Goal: Task Accomplishment & Management: Manage account settings

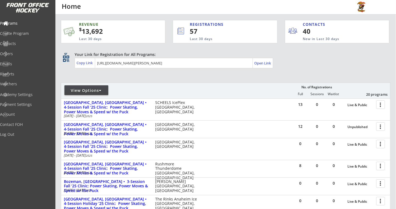
click at [101, 91] on div at bounding box center [100, 91] width 2 height 4
select select ""Upcoming Programs""
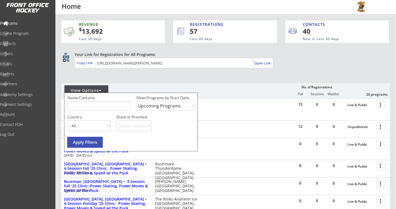
click at [92, 106] on input "input" at bounding box center [99, 106] width 63 height 10
type input "[PERSON_NAME]"
click at [146, 108] on select "Upcoming Programs Past Programs Specific Date Range" at bounding box center [165, 106] width 59 height 10
select select ""Past Programs""
click at [136, 101] on select "Upcoming Programs Past Programs Specific Date Range" at bounding box center [165, 106] width 59 height 10
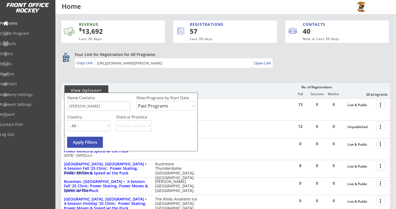
click at [89, 145] on button "Apply Filters" at bounding box center [85, 142] width 36 height 11
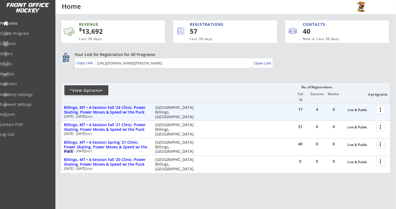
click at [382, 109] on div at bounding box center [382, 110] width 10 height 10
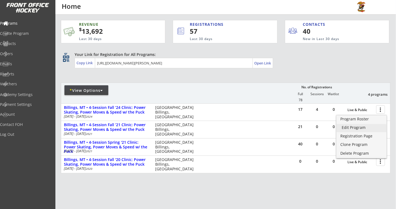
click at [356, 129] on div "Edit Program" at bounding box center [361, 128] width 39 height 4
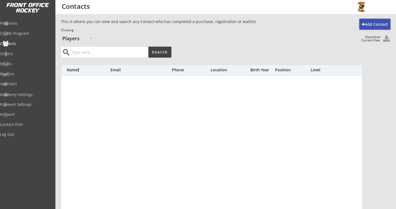
select select ""Players""
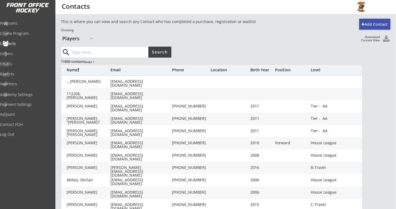
click at [94, 55] on input "input" at bounding box center [110, 52] width 78 height 11
type input "phipps"
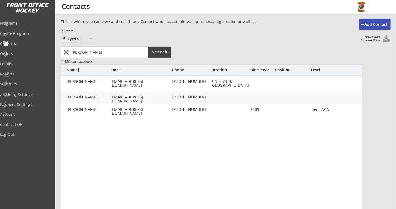
drag, startPoint x: 97, startPoint y: 53, endPoint x: 49, endPoint y: 55, distance: 48.1
click at [49, 55] on body "Add Contact This is where you can view and search any Contact who has completed…" at bounding box center [198, 104] width 396 height 209
click at [86, 36] on select "Organizers Players" at bounding box center [77, 38] width 33 height 9
select select ""Organizers""
click at [61, 34] on select "Organizers Players" at bounding box center [77, 38] width 33 height 9
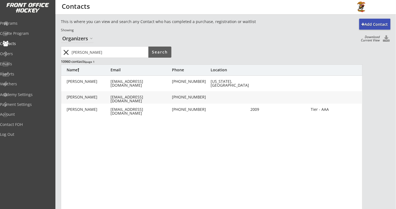
click at [168, 52] on button "Search" at bounding box center [159, 52] width 23 height 11
click at [88, 52] on input "input" at bounding box center [110, 52] width 78 height 11
click at [159, 52] on button "Search" at bounding box center [159, 52] width 23 height 11
click at [89, 52] on input "input" at bounding box center [110, 52] width 78 height 11
click at [72, 52] on input "input" at bounding box center [110, 52] width 78 height 11
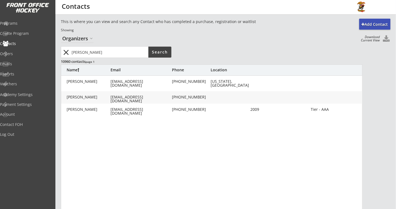
type input "ruby phipps"
click at [90, 42] on select "Organizers Players" at bounding box center [77, 38] width 33 height 9
select select ""Players""
click at [61, 34] on select "Organizers Players" at bounding box center [77, 38] width 33 height 9
click at [100, 50] on input "input" at bounding box center [110, 52] width 78 height 11
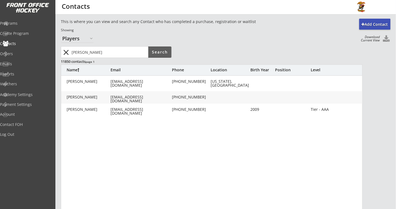
click at [158, 55] on button "Search" at bounding box center [159, 52] width 23 height 11
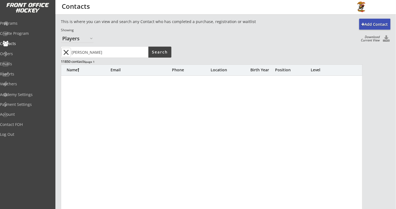
click at [65, 55] on button "close" at bounding box center [66, 52] width 9 height 9
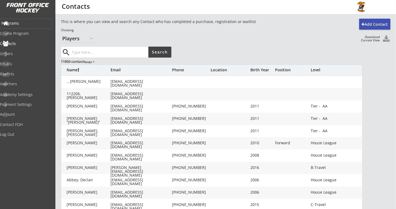
click at [18, 26] on div "Programs" at bounding box center [26, 24] width 52 height 10
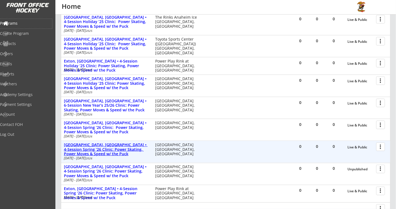
scroll to position [183, 0]
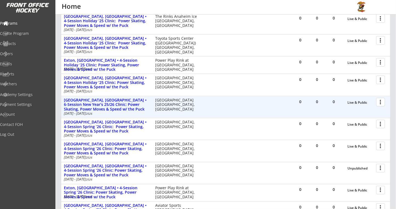
click at [377, 102] on button "more_vert" at bounding box center [381, 102] width 9 height 9
click at [381, 102] on div at bounding box center [382, 102] width 10 height 10
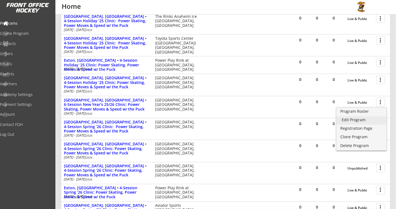
click at [357, 119] on div "Edit Program" at bounding box center [361, 120] width 39 height 4
